Goal: Go to known website: Access a specific website the user already knows

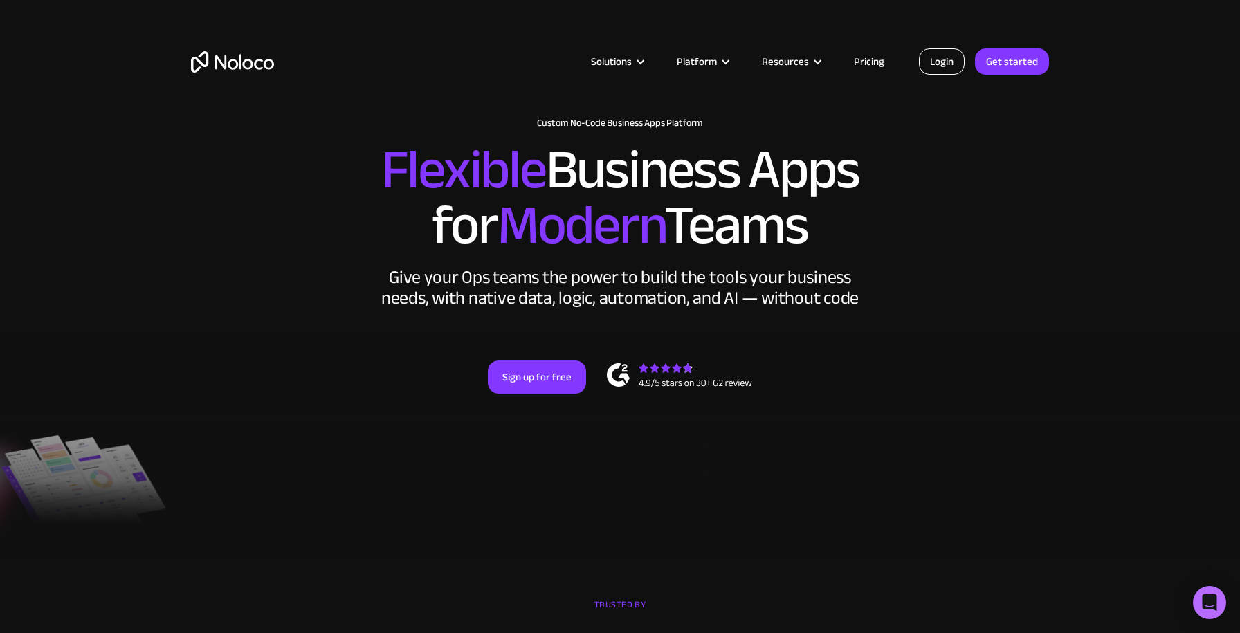
click at [951, 61] on link "Login" at bounding box center [942, 61] width 46 height 26
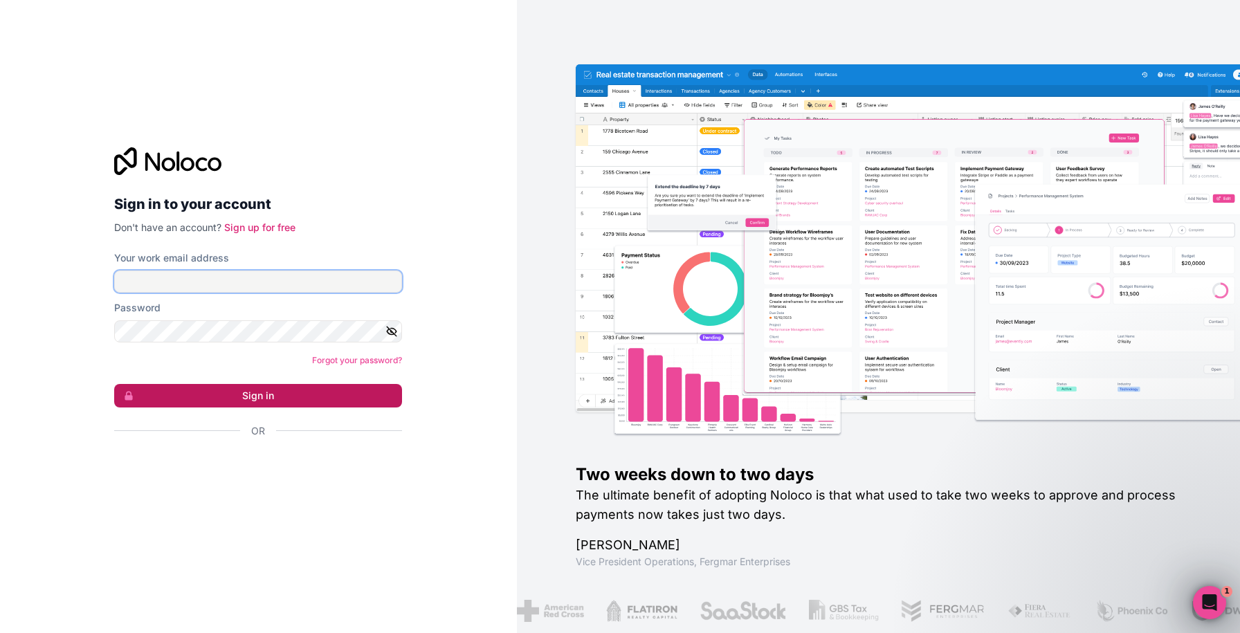
type input "zoe@gapconsulting.io"
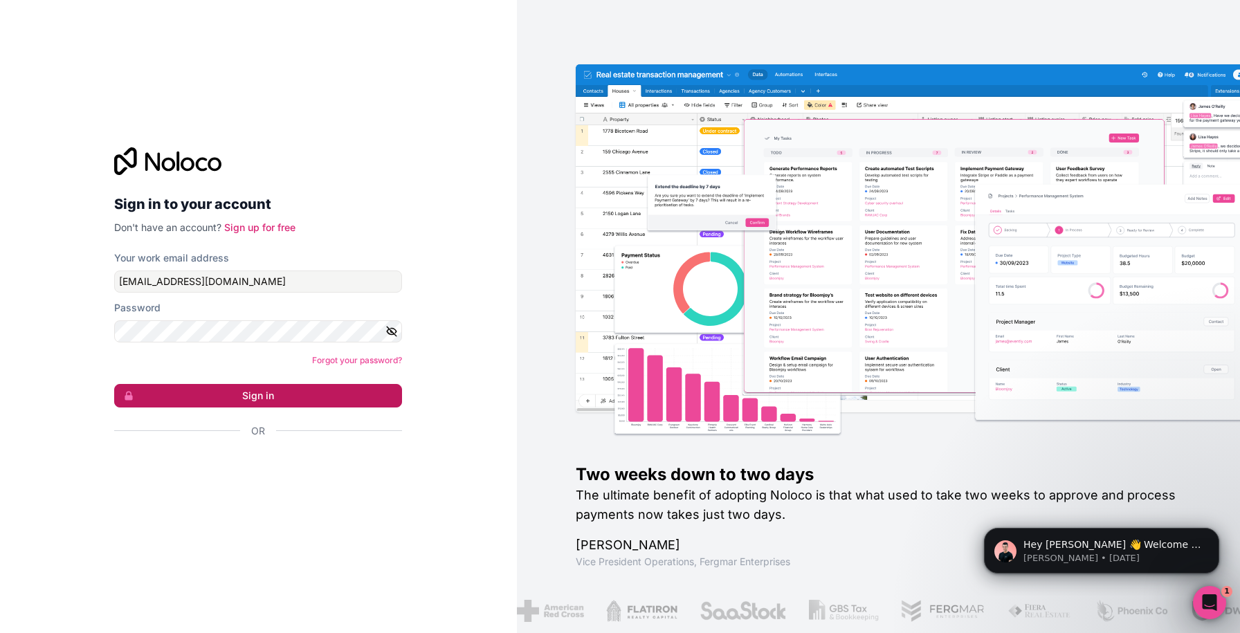
click at [234, 390] on button "Sign in" at bounding box center [258, 396] width 288 height 24
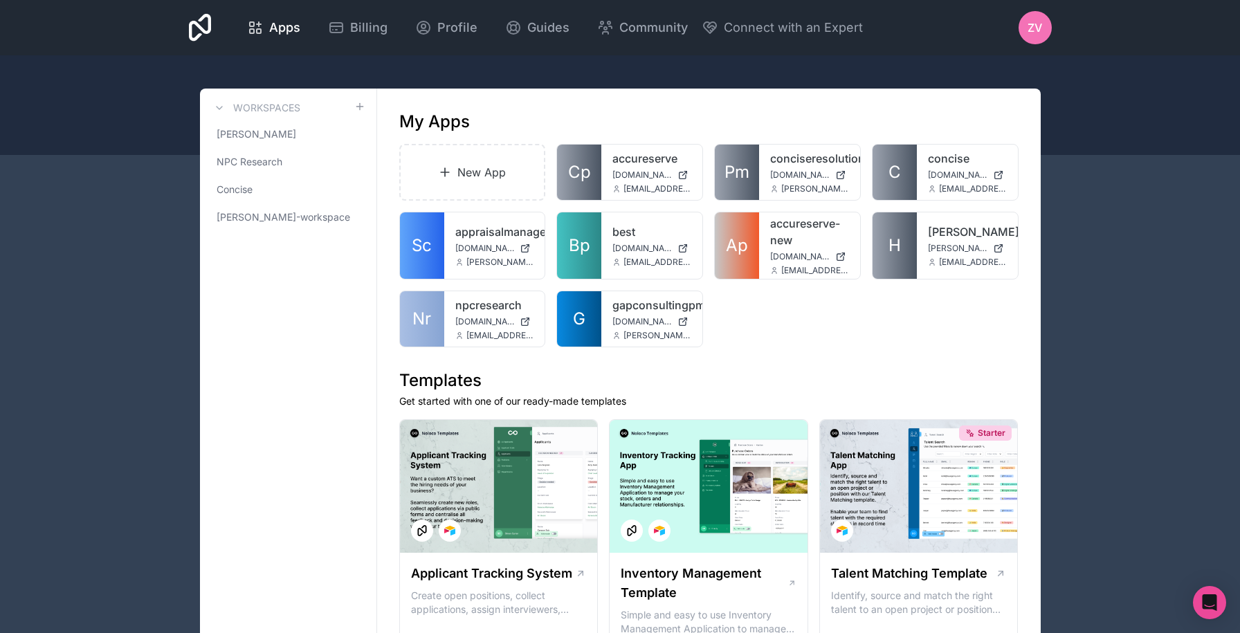
click at [410, 319] on link "Nr" at bounding box center [422, 318] width 44 height 55
